Goal: Task Accomplishment & Management: Use online tool/utility

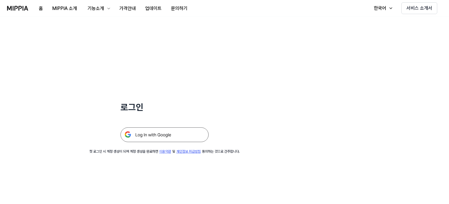
click at [160, 135] on img at bounding box center [165, 135] width 88 height 15
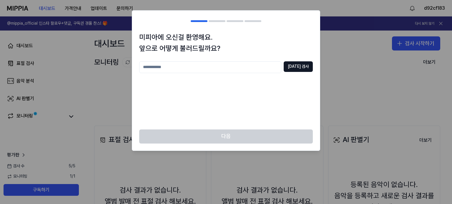
click at [154, 66] on input "text" at bounding box center [210, 67] width 142 height 12
type input "**"
click at [303, 63] on button "[DATE] 검사" at bounding box center [297, 66] width 29 height 11
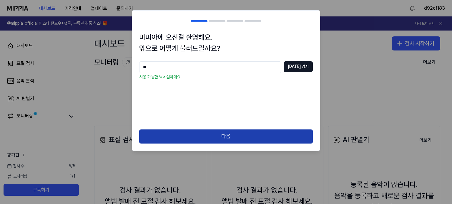
click at [235, 133] on button "다음" at bounding box center [225, 137] width 173 height 14
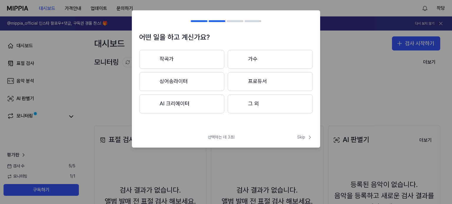
click at [180, 59] on button "작곡가" at bounding box center [181, 59] width 85 height 19
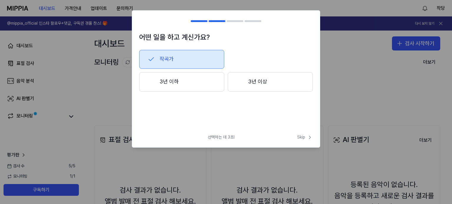
click at [189, 86] on button "3년 이하" at bounding box center [181, 81] width 85 height 19
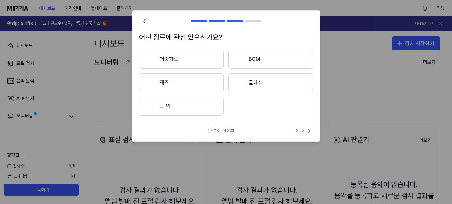
click at [206, 113] on button "그 외" at bounding box center [181, 106] width 84 height 19
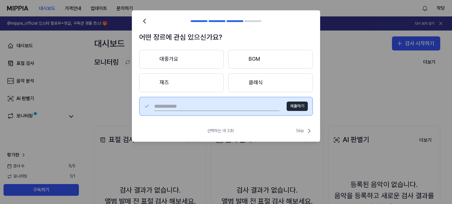
click at [276, 52] on button "BGM" at bounding box center [270, 59] width 84 height 19
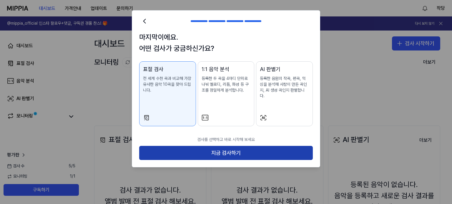
click at [232, 147] on button "지금 검사하기" at bounding box center [225, 153] width 173 height 14
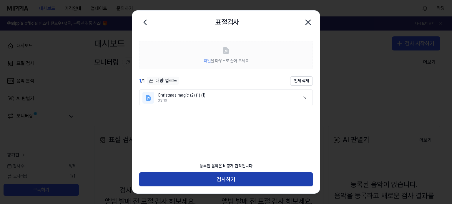
click at [239, 177] on button "검사하기" at bounding box center [225, 180] width 173 height 14
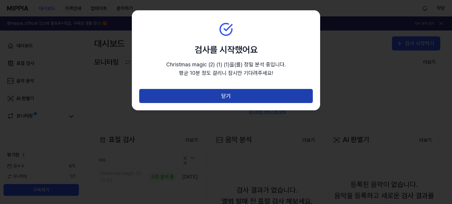
click at [232, 98] on button "닫기" at bounding box center [225, 96] width 173 height 14
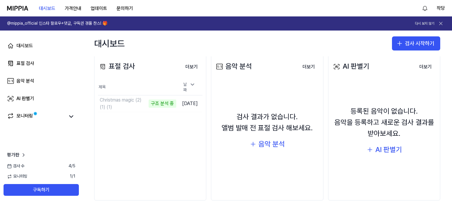
scroll to position [81, 0]
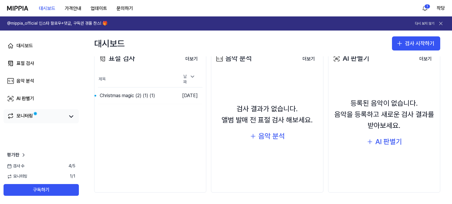
click at [29, 114] on div "모니터링" at bounding box center [24, 117] width 16 height 8
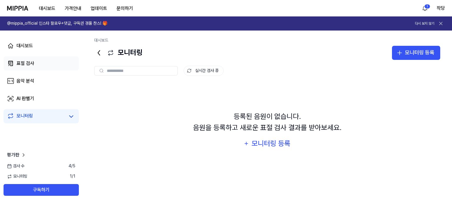
click at [30, 63] on div "표절 검사" at bounding box center [25, 63] width 18 height 7
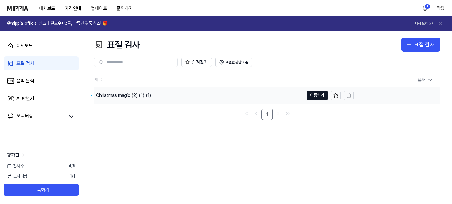
click at [119, 97] on div "Christmas magic (2) (1) (1)" at bounding box center [123, 95] width 55 height 7
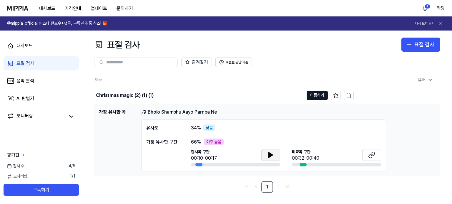
click at [272, 155] on icon at bounding box center [270, 155] width 4 height 5
click at [372, 152] on icon at bounding box center [373, 154] width 4 height 4
click at [271, 153] on icon at bounding box center [270, 155] width 4 height 5
click at [367, 153] on button at bounding box center [371, 155] width 19 height 12
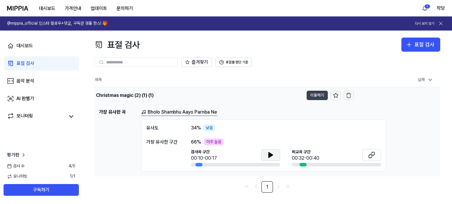
click at [318, 96] on button "이동하기" at bounding box center [316, 95] width 21 height 9
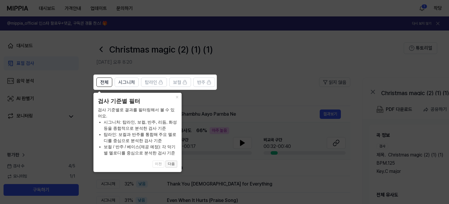
click at [175, 163] on button "다음" at bounding box center [172, 164] width 12 height 7
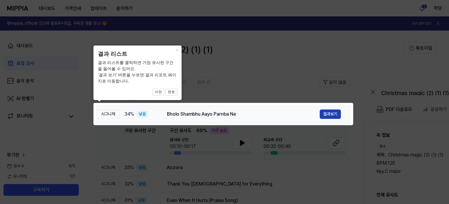
click at [333, 115] on button "결과보기" at bounding box center [330, 114] width 21 height 9
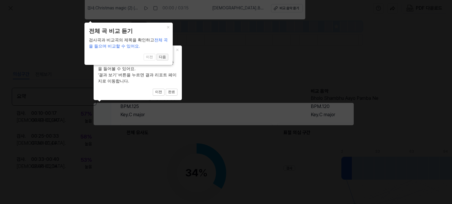
click at [162, 57] on button "다음" at bounding box center [162, 57] width 12 height 7
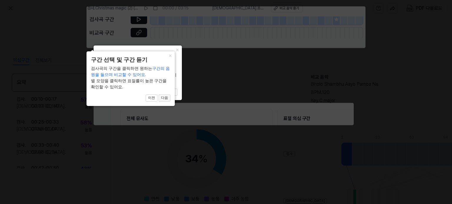
click at [165, 97] on button "다음" at bounding box center [164, 98] width 12 height 7
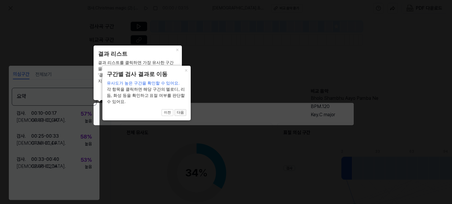
click at [181, 112] on button "다음" at bounding box center [180, 112] width 12 height 7
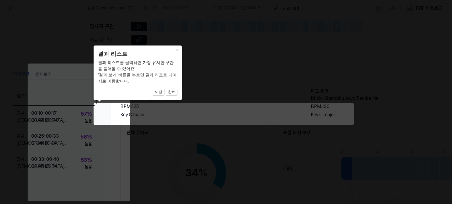
scroll to position [78, 59]
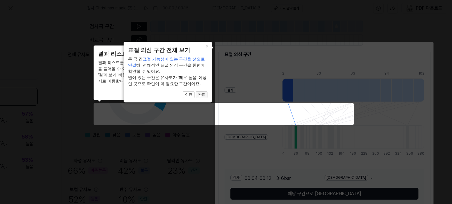
click at [206, 95] on button "완료" at bounding box center [202, 94] width 12 height 7
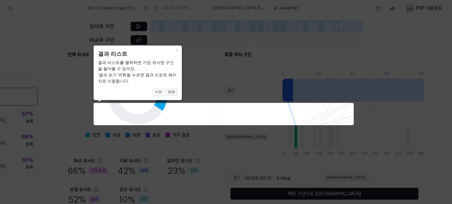
click at [176, 92] on button "완료" at bounding box center [172, 92] width 12 height 7
click at [171, 90] on button "완료" at bounding box center [172, 92] width 12 height 7
click at [176, 51] on button "×" at bounding box center [176, 50] width 9 height 8
click at [252, 103] on icon at bounding box center [226, 102] width 452 height 204
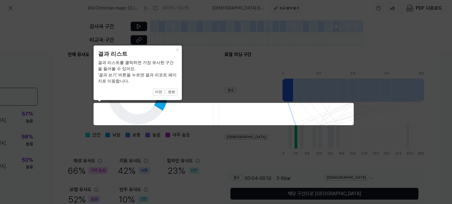
click at [251, 104] on icon at bounding box center [226, 102] width 452 height 204
click at [116, 109] on icon at bounding box center [226, 102] width 452 height 204
click at [157, 109] on icon at bounding box center [226, 102] width 452 height 204
click at [158, 92] on button "이전" at bounding box center [159, 92] width 12 height 7
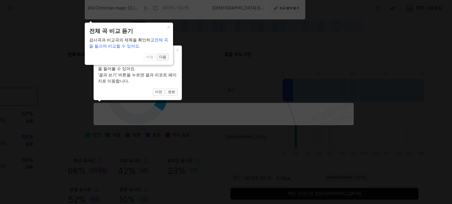
click at [166, 58] on button "다음" at bounding box center [163, 57] width 12 height 7
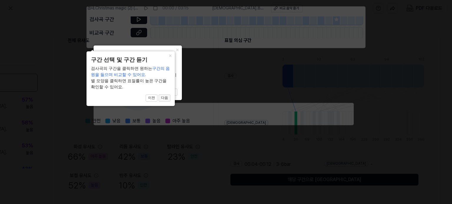
click at [167, 99] on button "다음" at bounding box center [164, 98] width 12 height 7
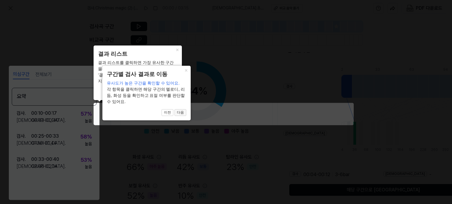
click at [181, 112] on button "다음" at bounding box center [180, 112] width 12 height 7
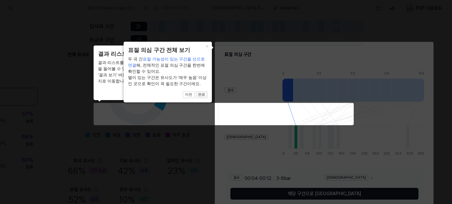
click at [202, 94] on button "완료" at bounding box center [202, 94] width 12 height 7
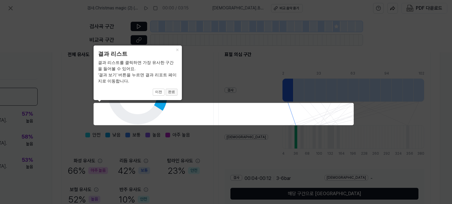
click at [174, 91] on button "완료" at bounding box center [172, 92] width 12 height 7
click at [348, 143] on icon at bounding box center [226, 102] width 452 height 204
click at [386, 146] on icon at bounding box center [226, 102] width 452 height 204
click at [173, 92] on button "완료" at bounding box center [172, 92] width 12 height 7
click at [172, 95] on button "완료" at bounding box center [172, 92] width 12 height 7
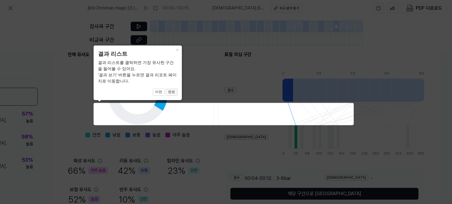
click at [172, 95] on button "완료" at bounding box center [172, 92] width 12 height 7
click at [172, 93] on button "완료" at bounding box center [172, 92] width 12 height 7
click at [356, 195] on icon at bounding box center [226, 102] width 452 height 204
click at [244, 182] on icon at bounding box center [226, 102] width 452 height 204
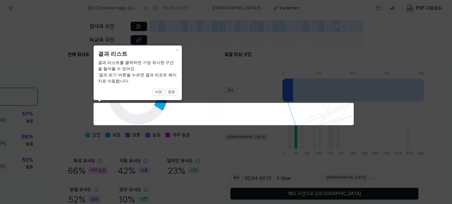
click at [239, 181] on icon at bounding box center [226, 102] width 452 height 204
click at [255, 92] on icon at bounding box center [226, 102] width 452 height 204
click at [178, 48] on button "×" at bounding box center [176, 50] width 9 height 8
click at [176, 48] on button "×" at bounding box center [176, 50] width 9 height 8
click at [172, 93] on button "완료" at bounding box center [172, 92] width 12 height 7
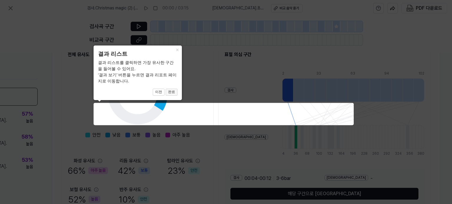
click at [172, 93] on button "완료" at bounding box center [172, 92] width 12 height 7
